Goal: Entertainment & Leisure: Consume media (video, audio)

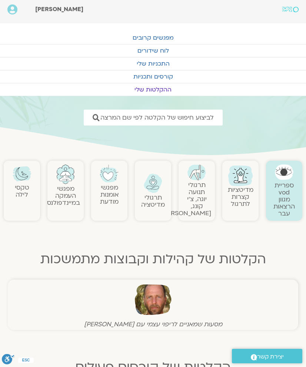
click at [140, 219] on div "תרגולי מדיטציה" at bounding box center [153, 191] width 36 height 60
click at [99, 224] on div "ספריית vod מגוון הרצאות עבר מדיטציות קצרות לתרגול תרגולי תנועה יוגה, צ׳י קונג, …" at bounding box center [153, 190] width 298 height 67
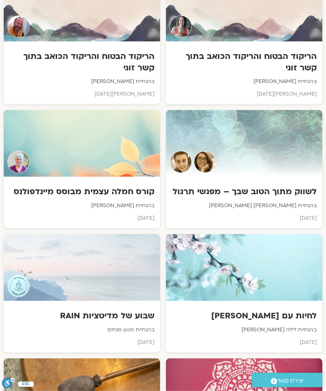
scroll to position [2340, 0]
click at [40, 200] on div "קורס חמלה עצמית מבוסס מיינדפולנס בהנחיית סנדיה בר קמה אפריל 2025" at bounding box center [82, 201] width 156 height 51
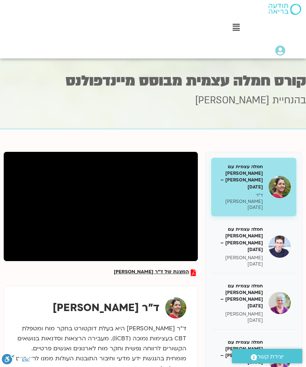
scroll to position [3, 0]
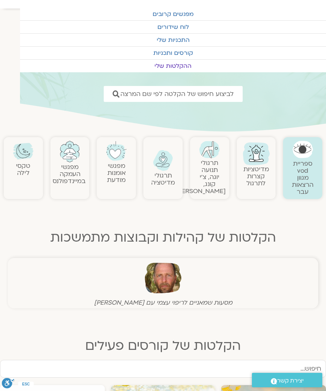
click at [155, 66] on link "ההקלטות שלי" at bounding box center [173, 66] width 306 height 13
click at [163, 69] on link "ההקלטות שלי" at bounding box center [173, 66] width 306 height 13
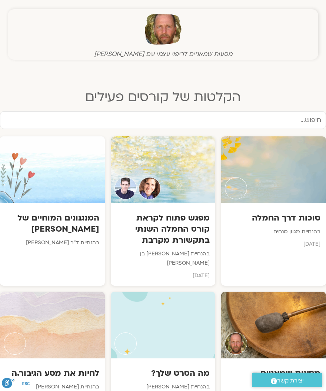
scroll to position [276, 0]
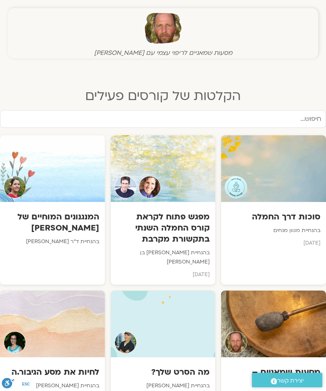
click at [275, 236] on div "סוכות דרך החמלה בהנחיית מגוון מנחים [DATE]" at bounding box center [273, 227] width 105 height 51
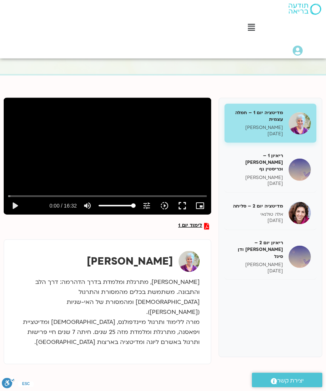
scroll to position [56, 0]
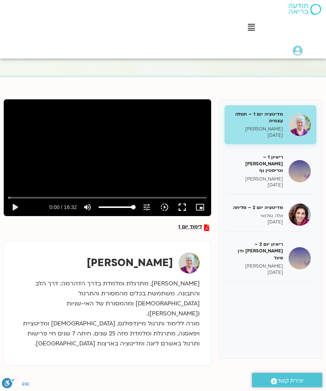
click at [269, 121] on h5 "מדיטציה יום 1 – חמלה עצמית" at bounding box center [256, 117] width 53 height 13
click at [10, 204] on button "play_arrow" at bounding box center [15, 207] width 18 height 18
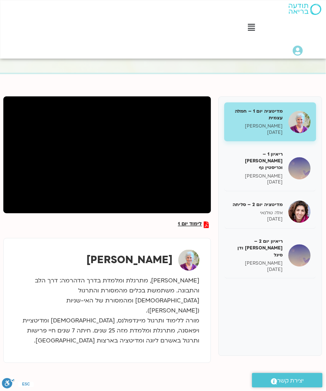
scroll to position [58, 0]
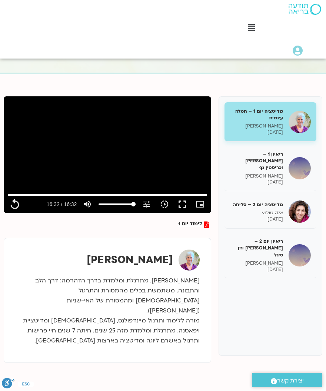
type input "992.52"
click at [264, 173] on p "טארה בראך" at bounding box center [256, 176] width 53 height 6
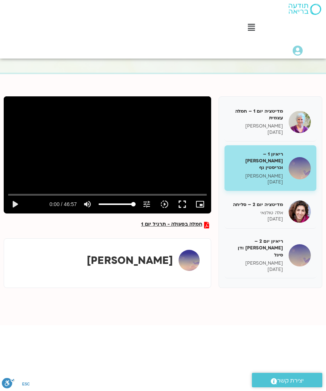
click at [14, 208] on button "play_arrow" at bounding box center [15, 204] width 18 height 18
click at [15, 210] on button "pause" at bounding box center [15, 204] width 18 height 18
click at [15, 207] on button "play_arrow" at bounding box center [15, 204] width 18 height 18
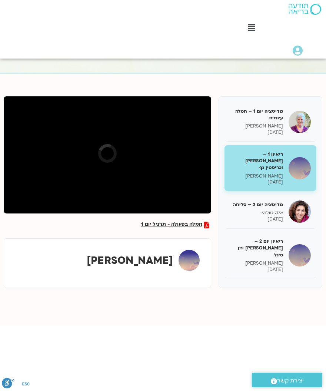
click at [33, 237] on div "חמלה בפעולה - תרגיל יום 1 מדיטציה יום 1 – חמלה עצמית סנדיה בר קמה 08/10/2025 רי…" at bounding box center [163, 191] width 318 height 191
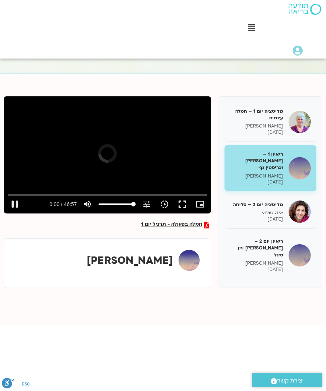
click at [166, 202] on icon "slow_motion_video" at bounding box center [164, 204] width 9 height 9
click at [181, 204] on button "fullscreen" at bounding box center [182, 204] width 18 height 18
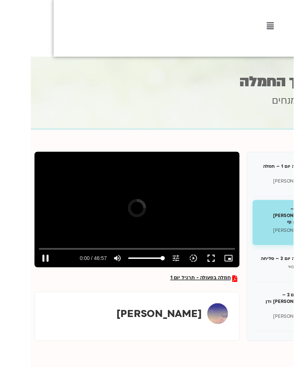
scroll to position [29, -6]
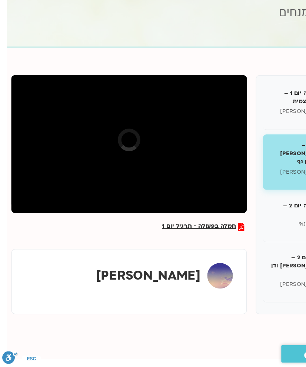
click at [235, 203] on p "טארה בראך" at bounding box center [245, 206] width 46 height 6
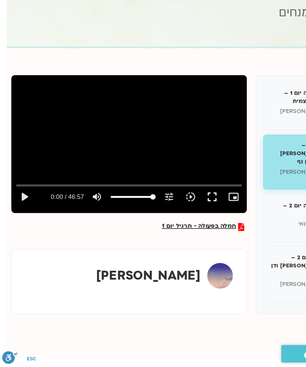
click at [22, 218] on button "play_arrow" at bounding box center [20, 227] width 18 height 18
click at [15, 218] on button "pause" at bounding box center [20, 227] width 18 height 18
click at [18, 218] on button "play_arrow" at bounding box center [20, 227] width 18 height 18
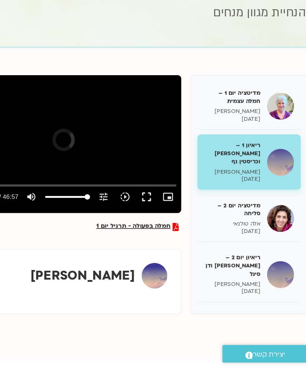
scroll to position [29, 6]
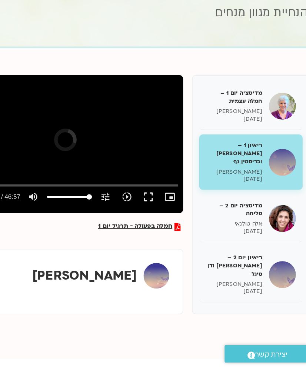
type input "42.3833297926275"
click at [217, 181] on div "ריאיון 1 – טארה בראך וכריסטין נף טארה בראך 08/10/2025" at bounding box center [240, 198] width 46 height 34
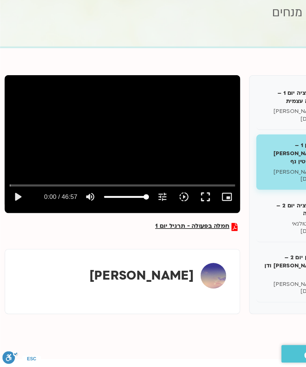
scroll to position [29, 0]
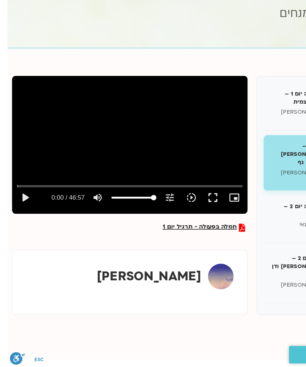
click at [21, 218] on button "play_arrow" at bounding box center [15, 227] width 18 height 18
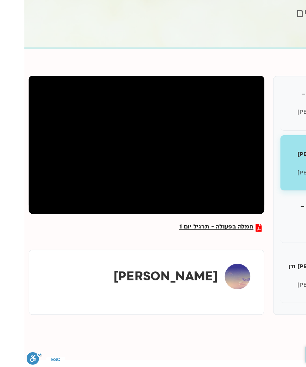
type input "712.415516955313"
click at [76, 215] on input "Seek" at bounding box center [101, 217] width 186 height 4
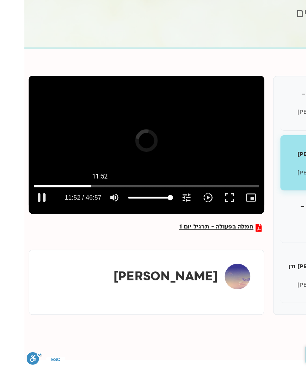
scroll to position [29, -20]
click at [33, 218] on button "pause" at bounding box center [35, 227] width 18 height 18
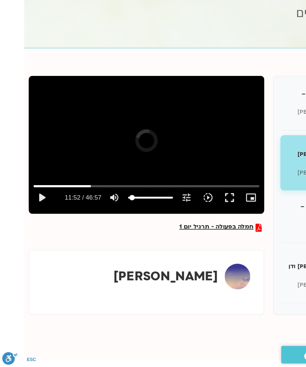
type input "0"
click at [33, 218] on button "play_arrow" at bounding box center [35, 227] width 18 height 18
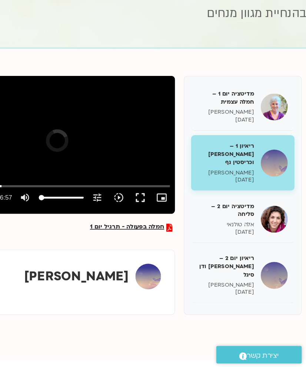
scroll to position [29, 9]
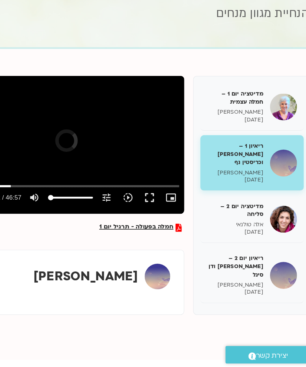
type input "2716"
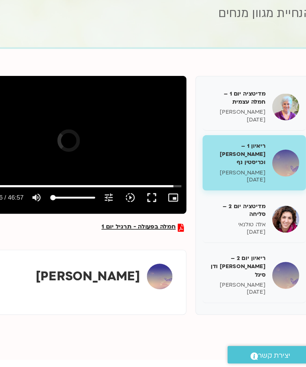
click at [217, 203] on p "טארה בראך" at bounding box center [240, 206] width 46 height 6
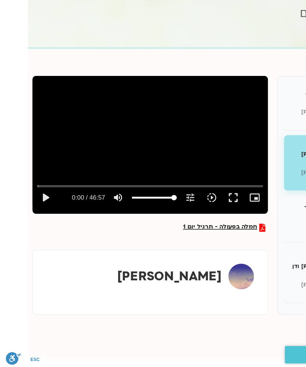
scroll to position [29, 0]
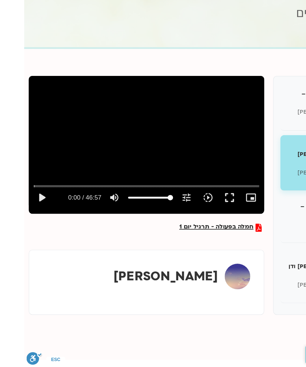
click at [23, 218] on button "play_arrow" at bounding box center [15, 227] width 18 height 18
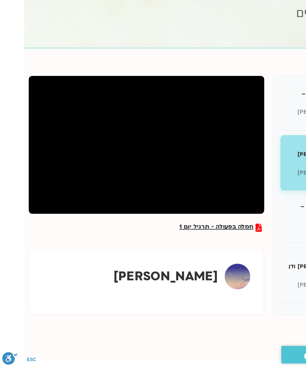
type input "108.20173335"
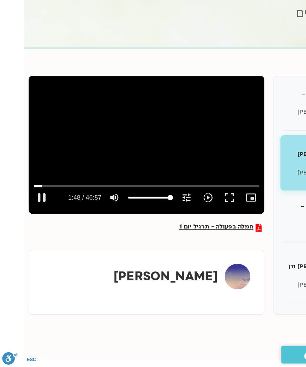
click at [31, 218] on button "pause" at bounding box center [35, 227] width 18 height 18
click at [31, 218] on button "play_arrow" at bounding box center [35, 227] width 18 height 18
click at [33, 218] on button "pause" at bounding box center [35, 227] width 18 height 18
click at [31, 218] on button "play_arrow" at bounding box center [35, 227] width 18 height 18
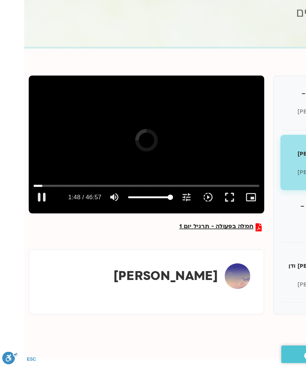
click at [89, 218] on button "volume_up Mute" at bounding box center [95, 227] width 18 height 18
click at [90, 222] on icon "volume_off" at bounding box center [94, 226] width 9 height 9
type input "100"
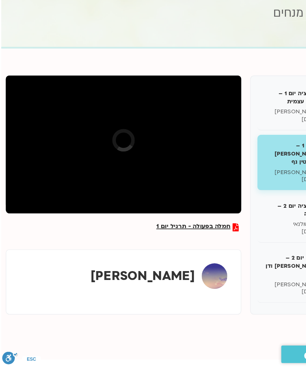
scroll to position [29, 0]
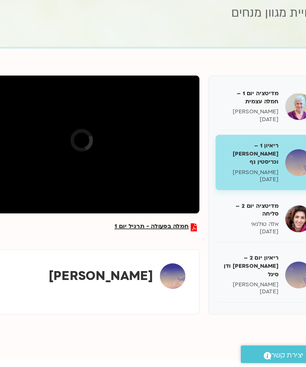
click at [217, 203] on p "טארה בראך" at bounding box center [240, 206] width 46 height 6
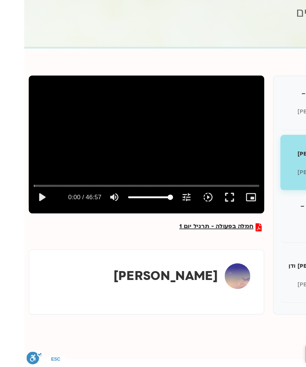
click at [23, 218] on button "play_arrow" at bounding box center [15, 227] width 18 height 18
type input "28.178172299"
click at [32, 218] on button "pause" at bounding box center [35, 227] width 18 height 18
click at [90, 222] on icon "volume_up" at bounding box center [94, 226] width 9 height 9
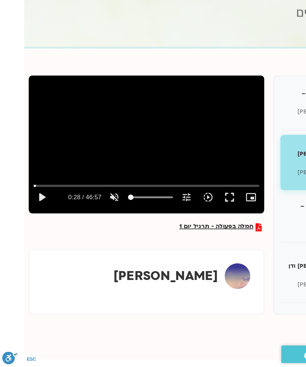
click at [90, 222] on icon "volume_off" at bounding box center [94, 226] width 9 height 9
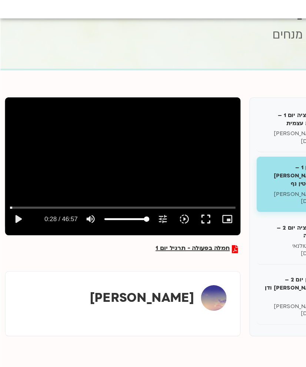
scroll to position [31, 0]
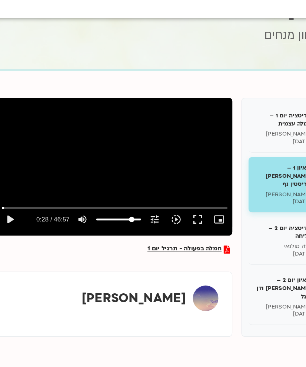
type input "82"
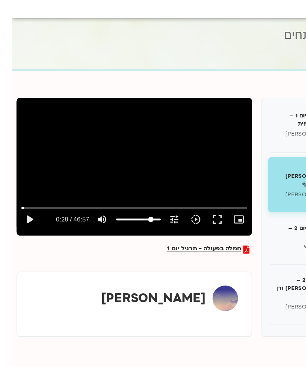
scroll to position [31, -10]
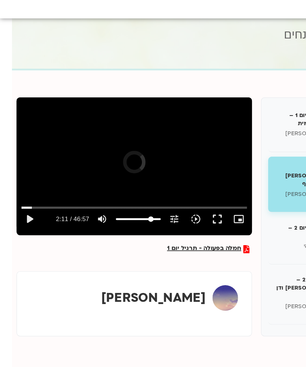
click at [105, 245] on div "חמלה בפעולה - תרגיל יום 1" at bounding box center [111, 252] width 194 height 14
click at [23, 215] on button "play_arrow" at bounding box center [25, 224] width 18 height 18
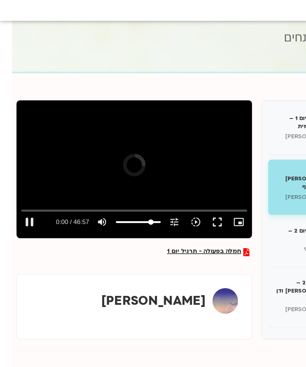
click at [21, 215] on button "pause" at bounding box center [25, 224] width 18 height 18
click at [19, 215] on button "play_arrow" at bounding box center [25, 224] width 18 height 18
click at [18, 212] on input "Seek" at bounding box center [111, 214] width 186 height 4
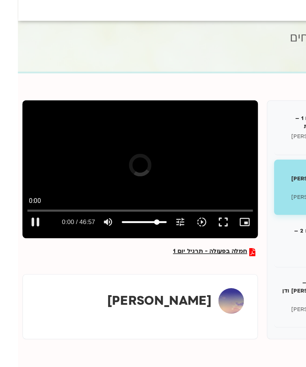
scroll to position [31, -17]
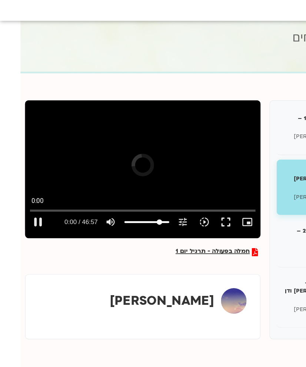
type input "16"
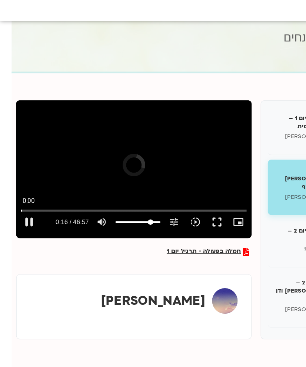
scroll to position [31, -8]
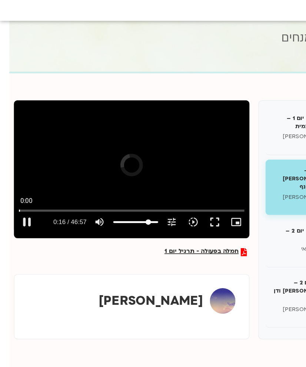
click at [18, 215] on button "pause" at bounding box center [22, 224] width 18 height 18
click at [19, 215] on button "play_arrow" at bounding box center [22, 224] width 18 height 18
click at [25, 215] on button "pause" at bounding box center [22, 224] width 18 height 18
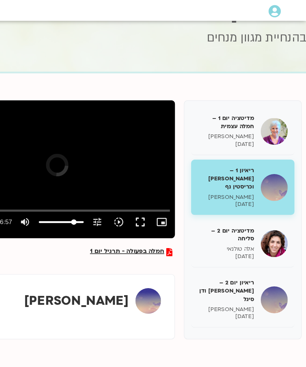
scroll to position [31, 3]
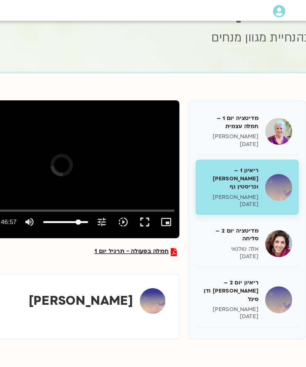
click at [217, 178] on h5 "ריאיון 1 – טארה בראך וכריסטין נף" at bounding box center [240, 188] width 46 height 20
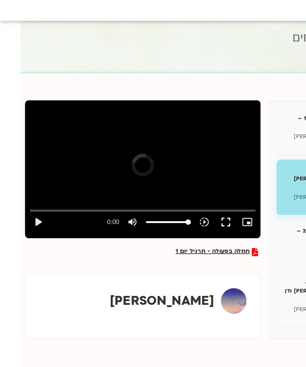
scroll to position [31, -20]
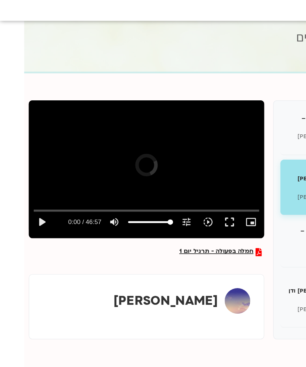
click at [34, 215] on button "play_arrow" at bounding box center [35, 224] width 18 height 18
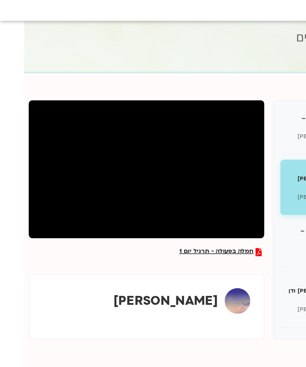
type input "19.980016657"
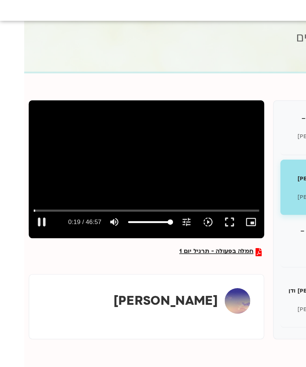
click at [37, 215] on button "pause" at bounding box center [35, 224] width 18 height 18
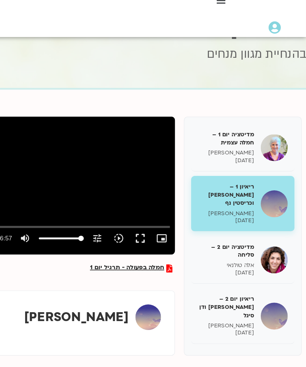
scroll to position [31, 3]
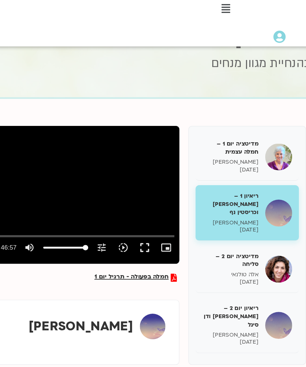
click at [217, 228] on h5 "מדיטציה יום 2 – סליחה" at bounding box center [240, 234] width 46 height 13
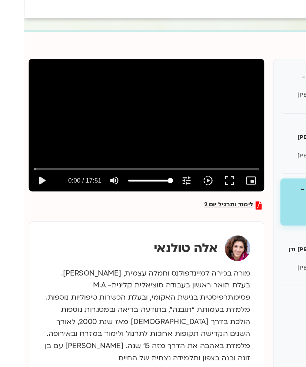
scroll to position [63, -20]
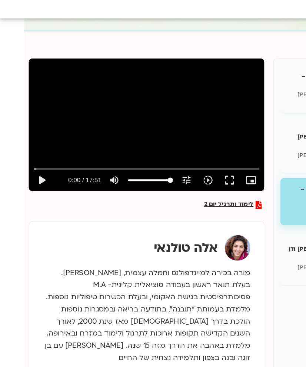
click at [37, 183] on button "play_arrow" at bounding box center [35, 192] width 18 height 18
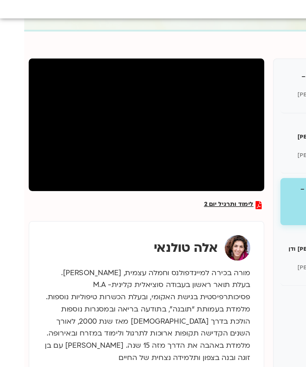
type input "7.966149544"
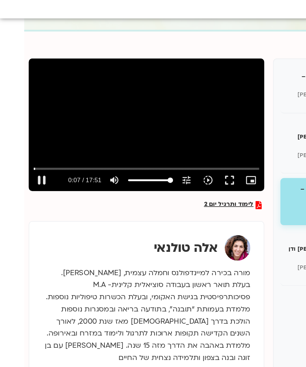
click at [38, 183] on button "pause" at bounding box center [35, 192] width 18 height 18
click at [34, 183] on button "play_arrow" at bounding box center [35, 192] width 18 height 18
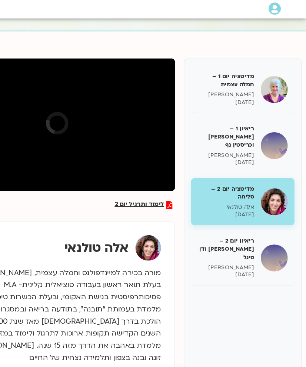
scroll to position [63, 14]
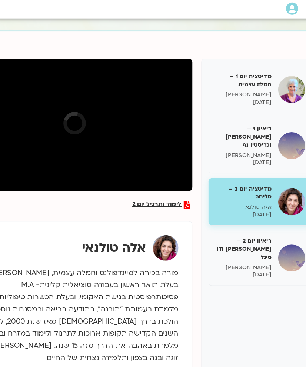
click at [217, 261] on p "טארה בראך" at bounding box center [240, 264] width 46 height 6
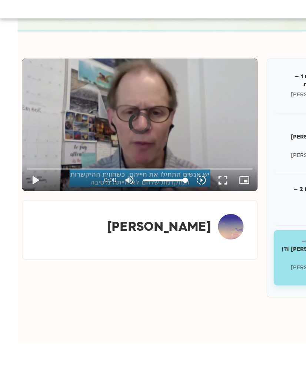
scroll to position [63, -20]
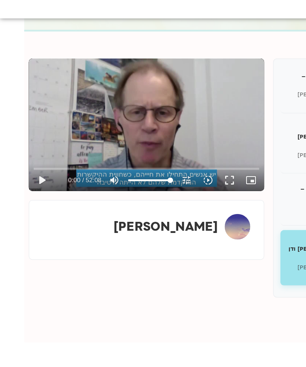
click at [34, 183] on button "play_arrow" at bounding box center [35, 192] width 18 height 18
click at [37, 183] on button "pause" at bounding box center [35, 192] width 18 height 18
type input "447.302979917"
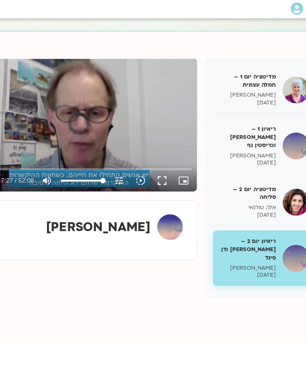
scroll to position [63, 18]
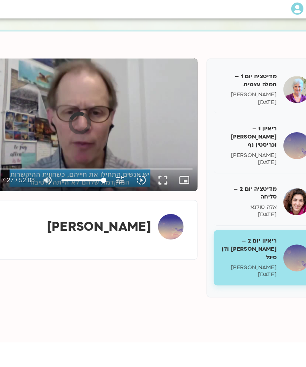
click at [217, 118] on p "סנדיה בר קמה" at bounding box center [240, 121] width 46 height 6
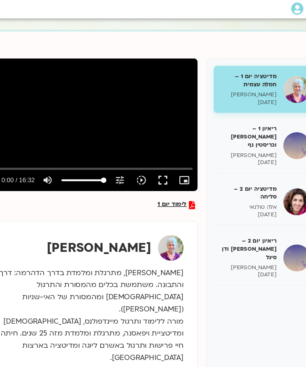
click at [275, 46] on icon at bounding box center [280, 51] width 10 height 10
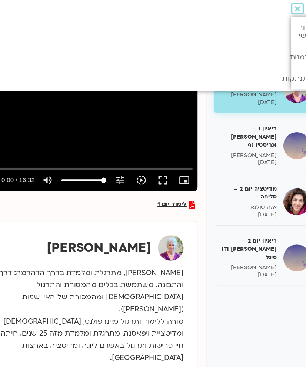
click at [275, 46] on icon at bounding box center [280, 51] width 10 height 10
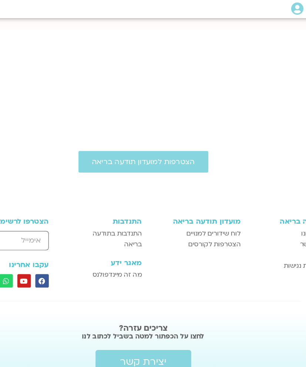
scroll to position [393, 18]
